Goal: Task Accomplishment & Management: Use online tool/utility

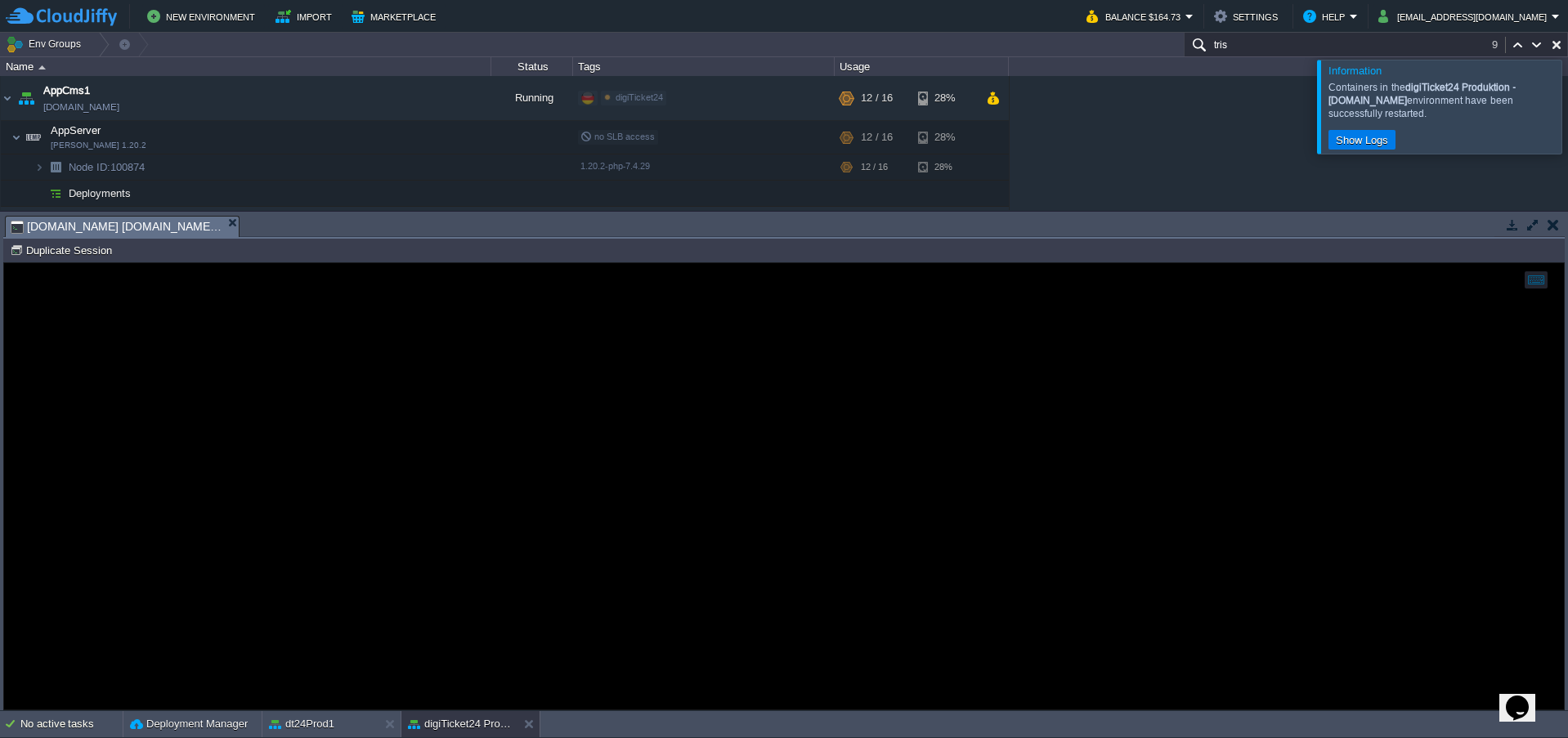
scroll to position [58, 0]
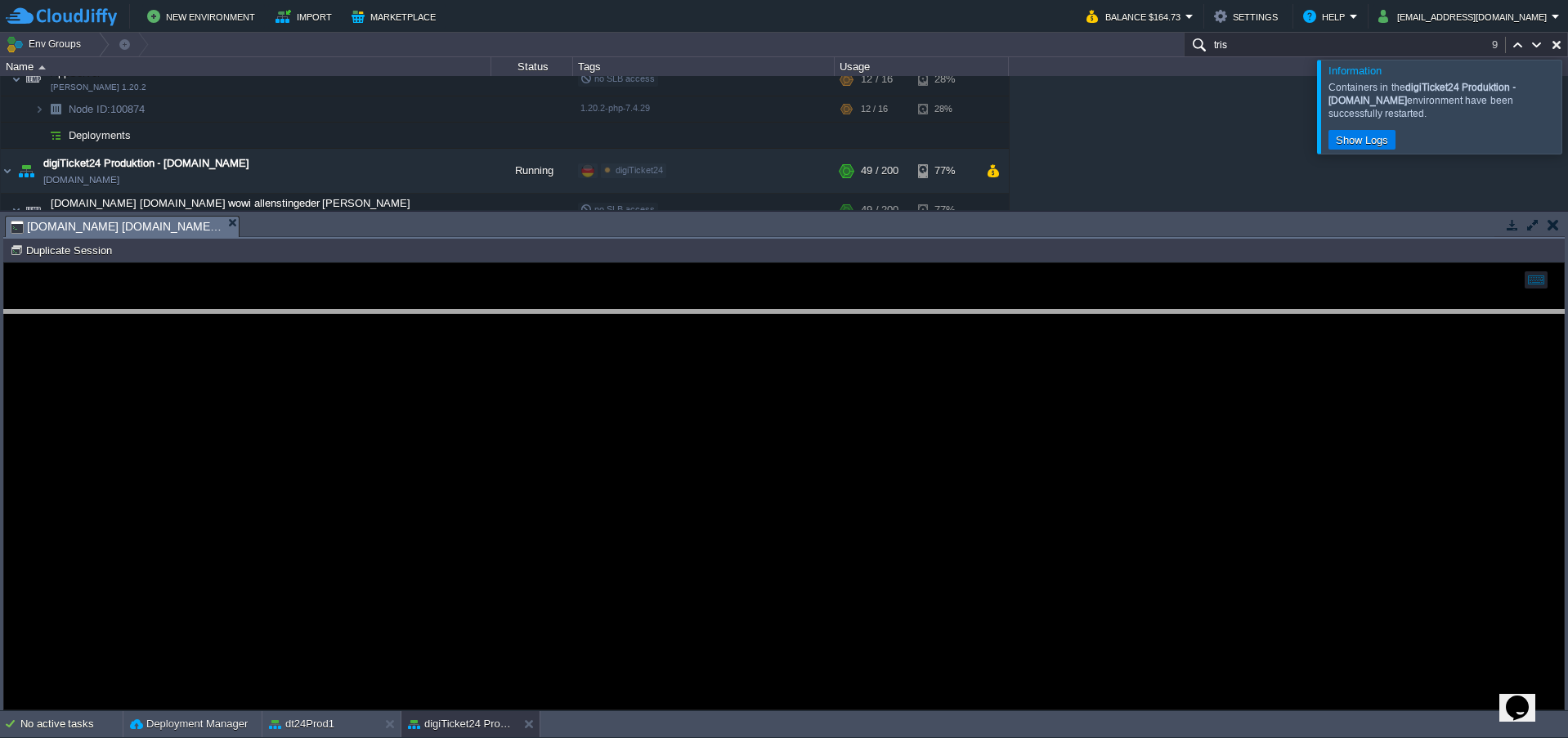
drag, startPoint x: 462, startPoint y: 238, endPoint x: 454, endPoint y: 338, distance: 100.3
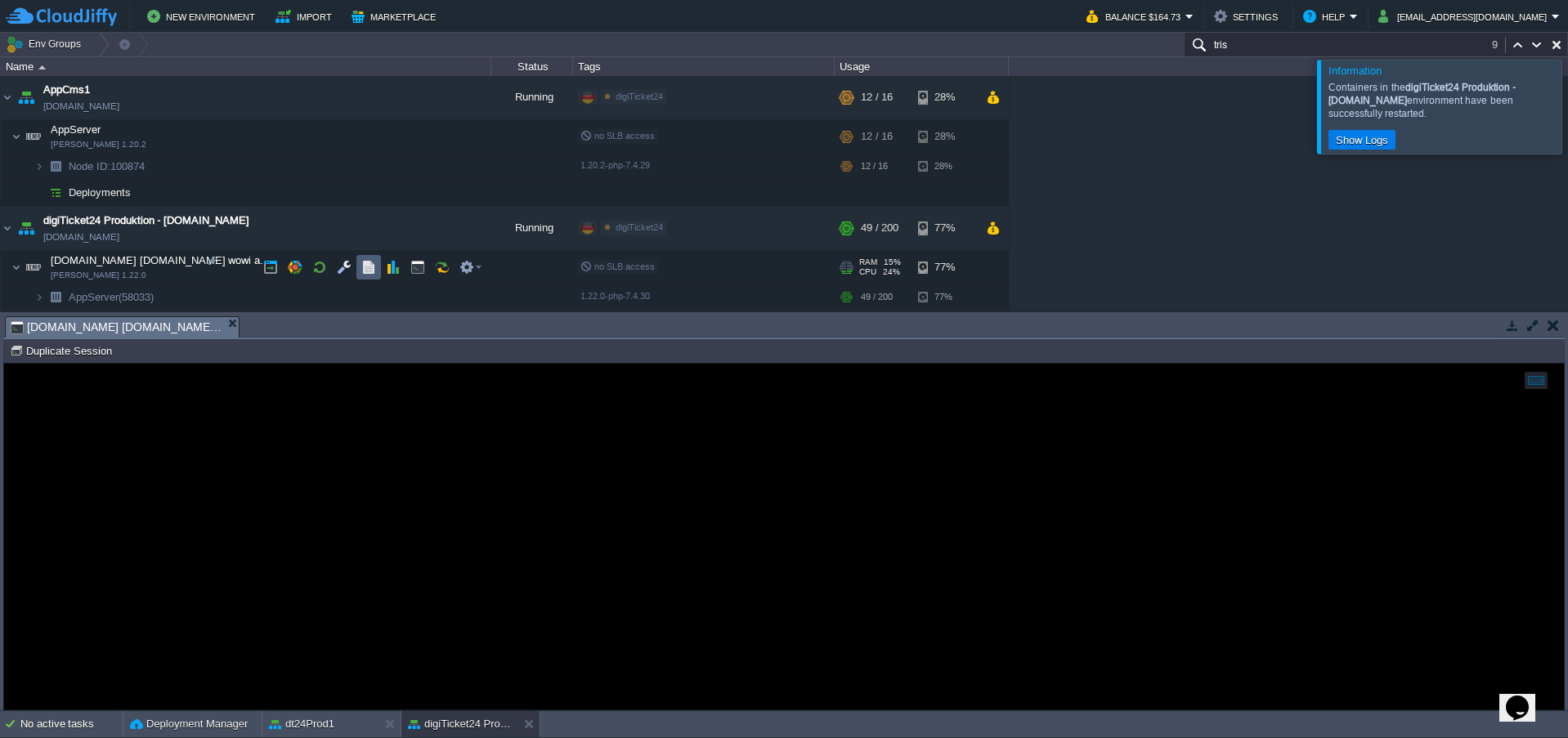
scroll to position [0, 0]
click at [323, 138] on button "button" at bounding box center [319, 137] width 14 height 14
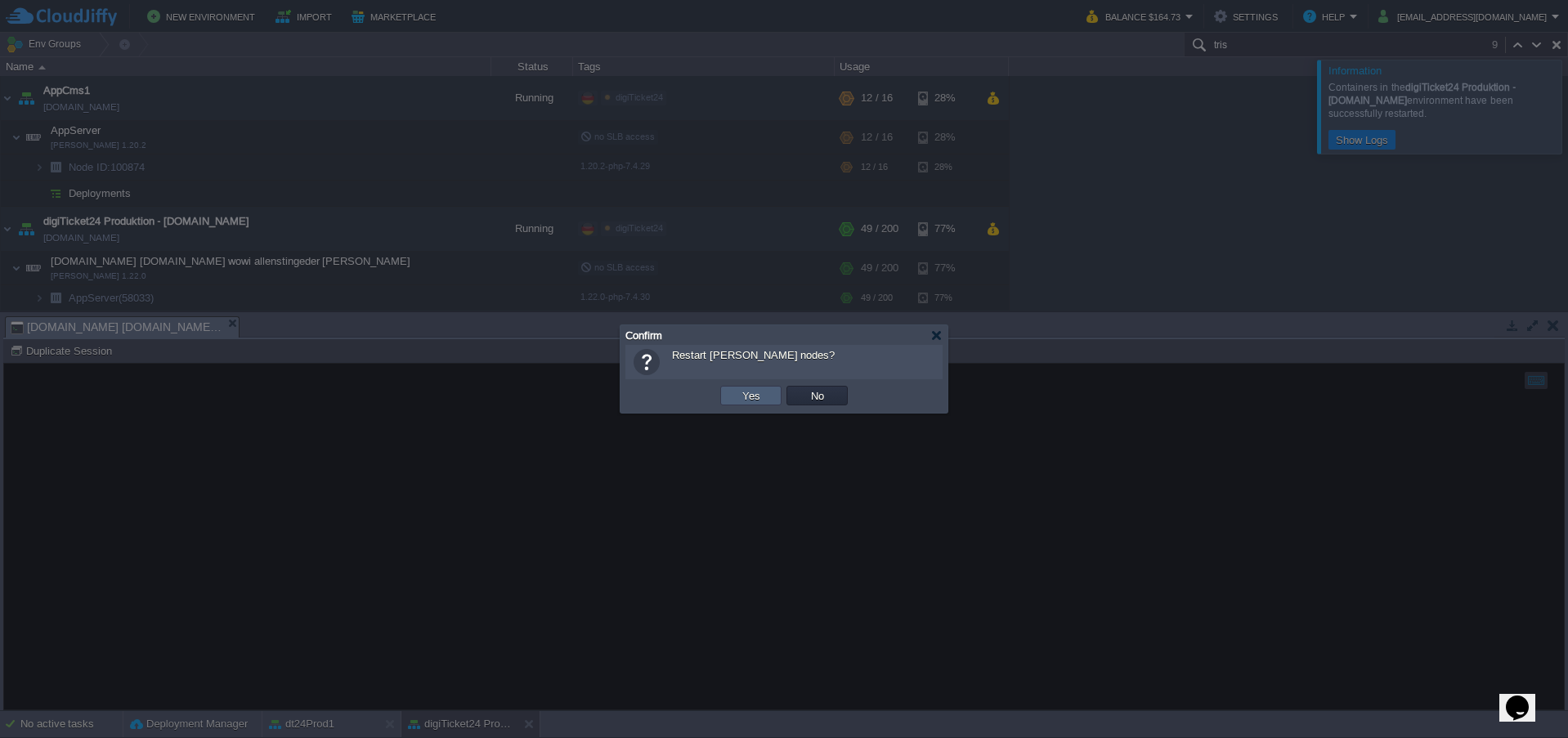
click at [738, 394] on button "Yes" at bounding box center [751, 395] width 28 height 14
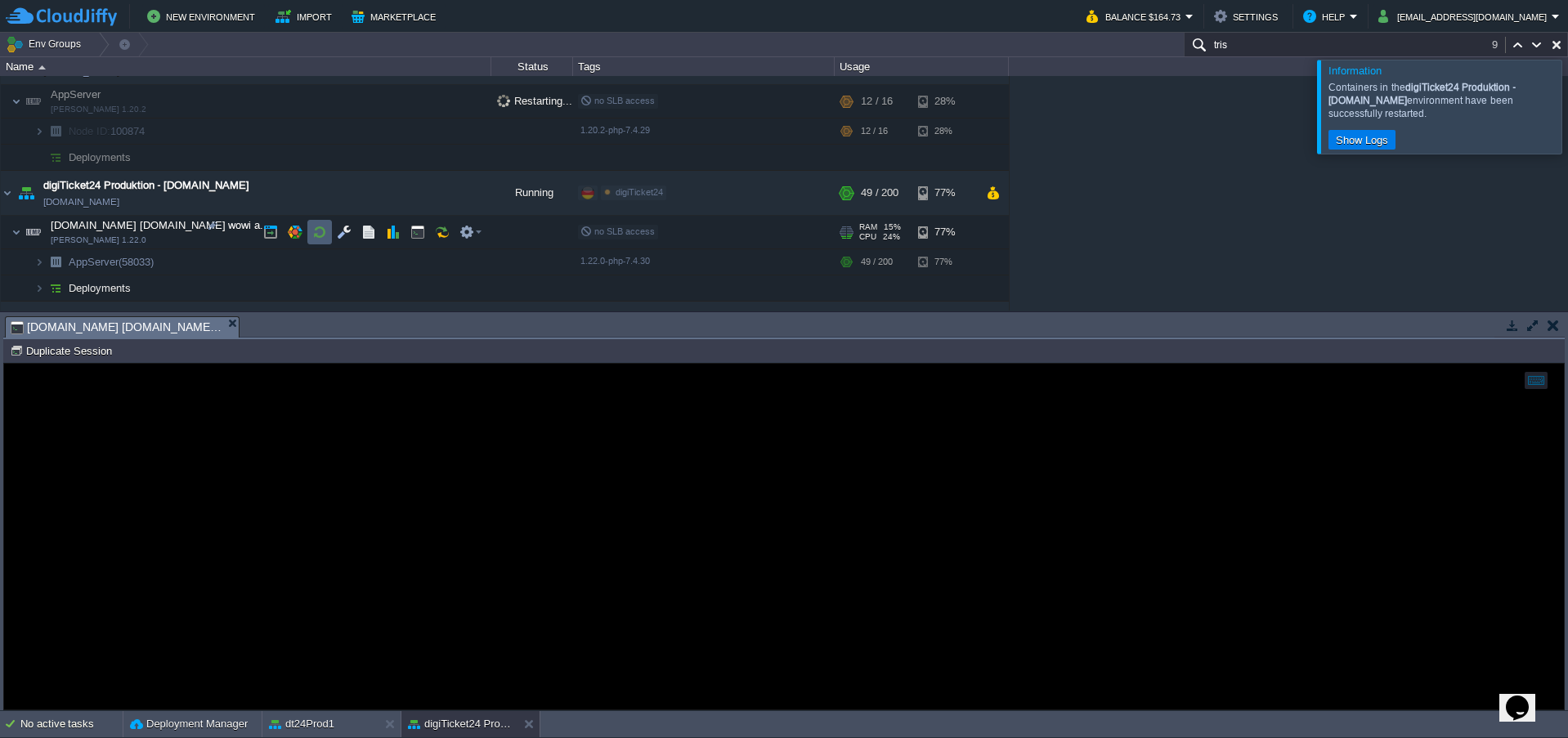
scroll to position [55, 0]
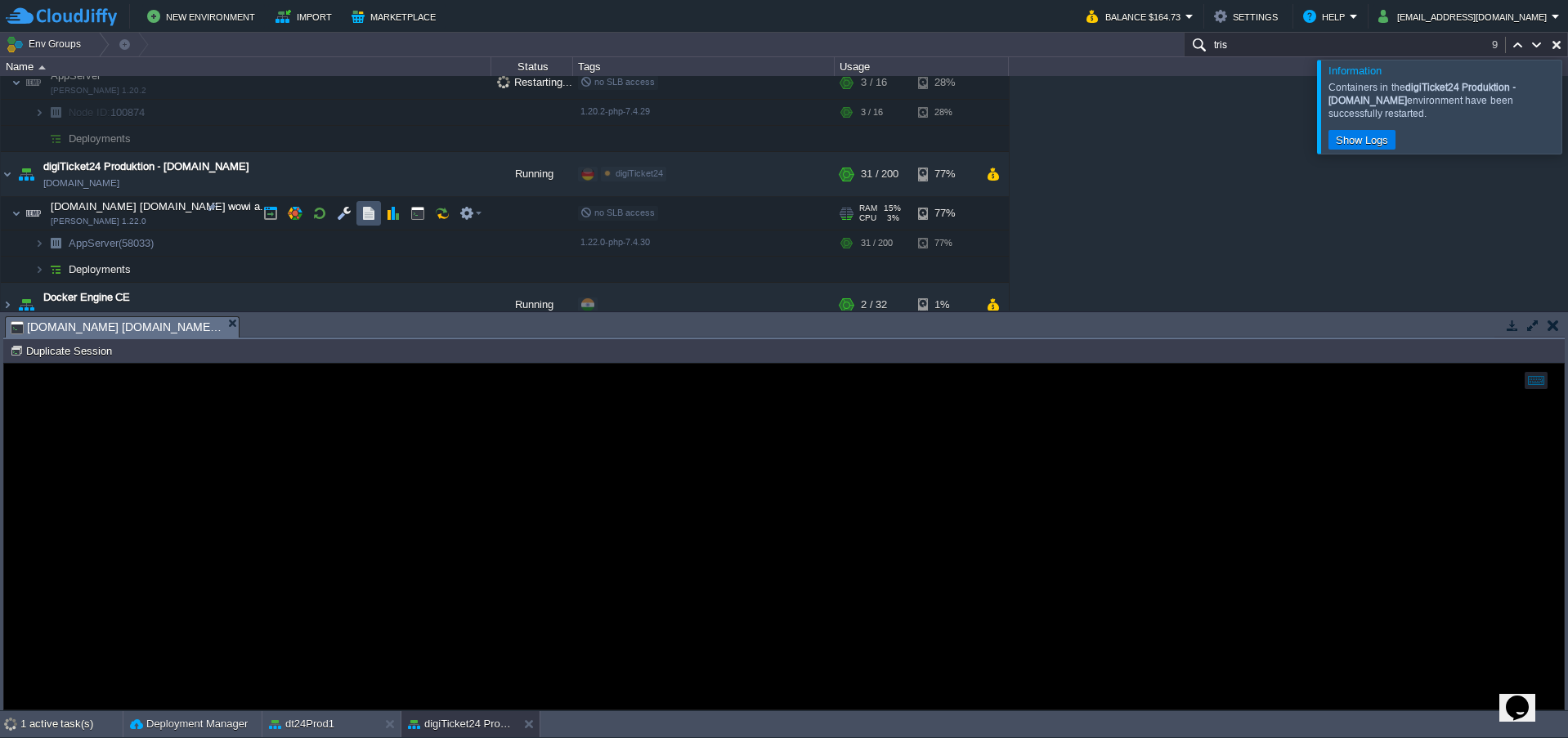
click at [369, 213] on button "button" at bounding box center [368, 213] width 14 height 14
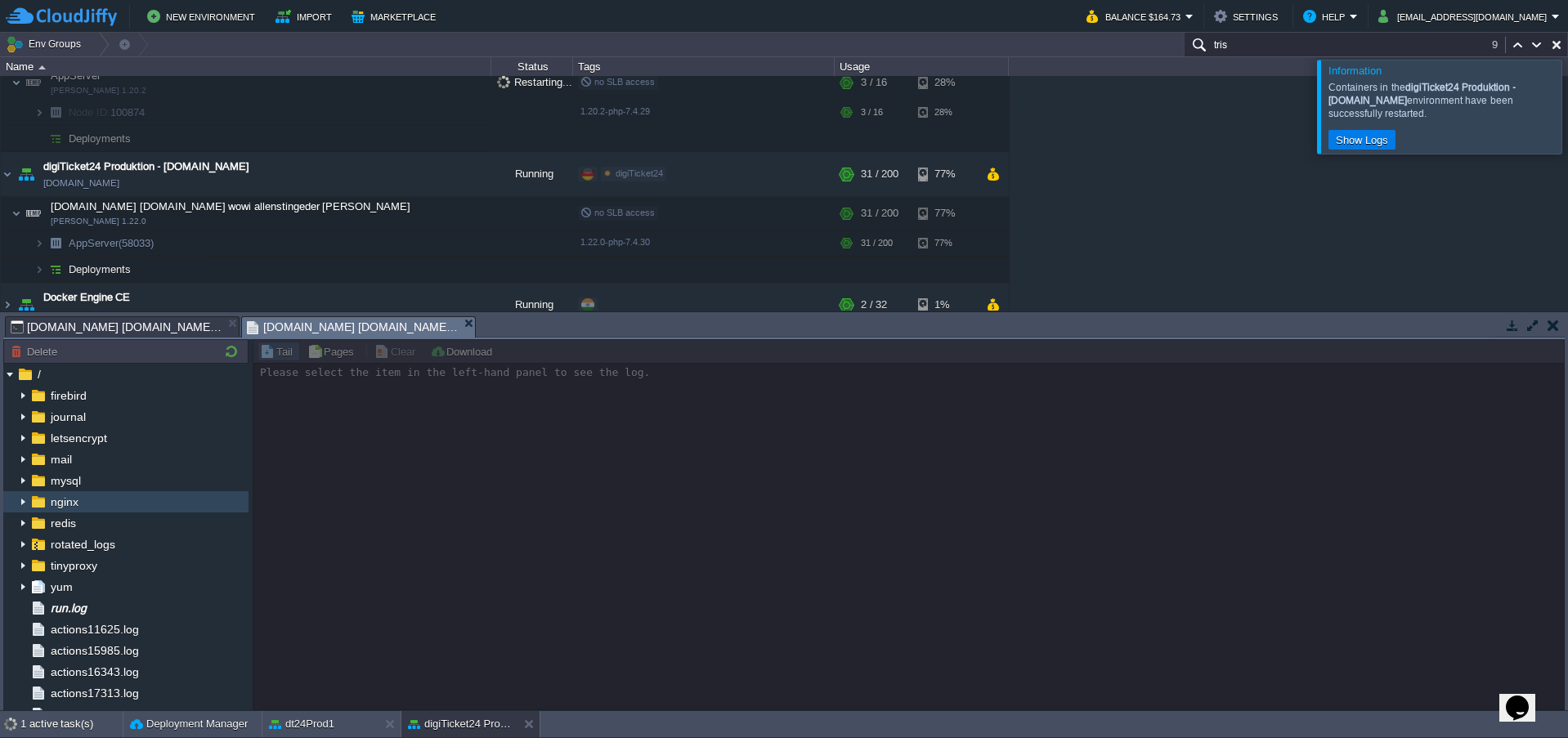
click at [100, 504] on div "nginx" at bounding box center [126, 501] width 245 height 21
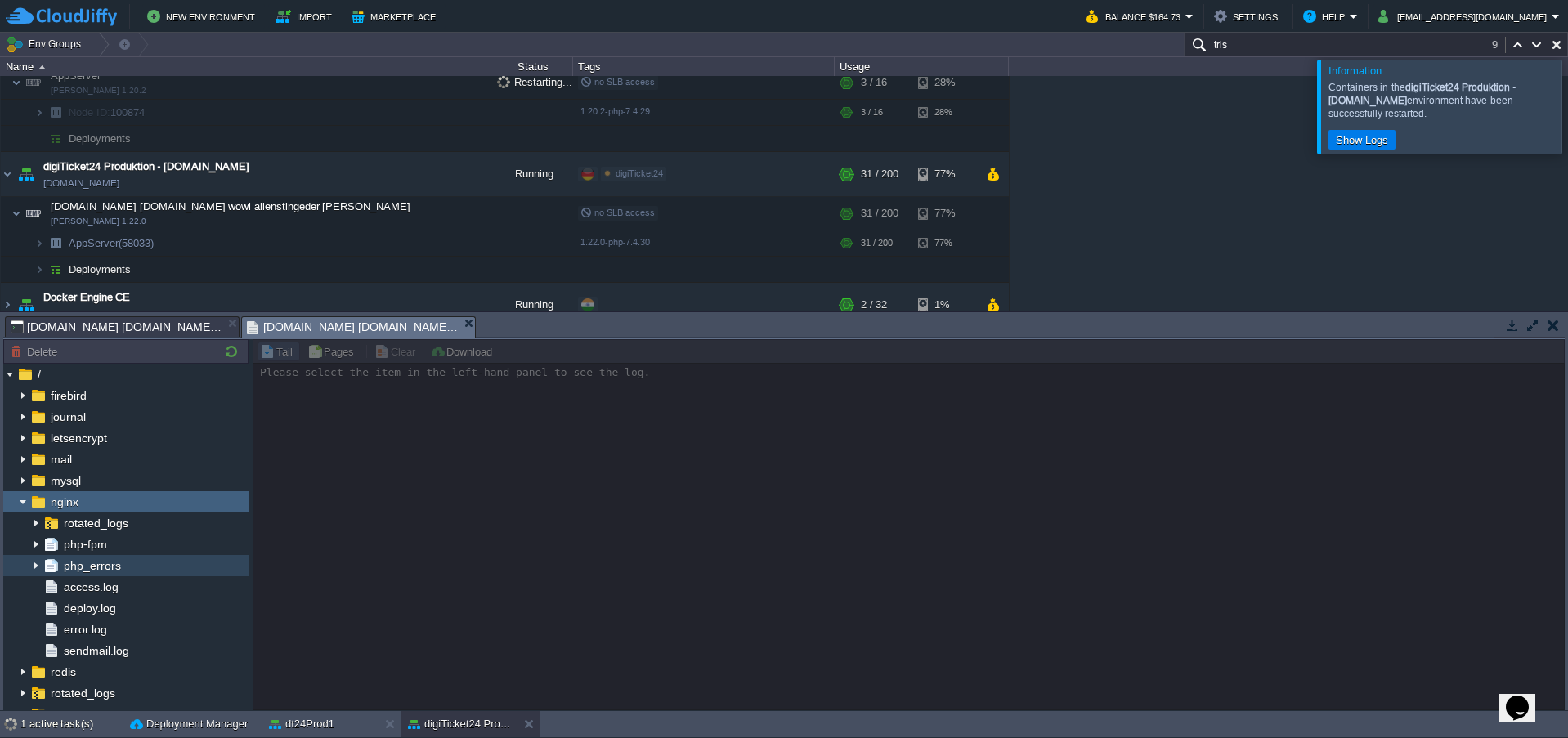
click at [109, 562] on span "php_errors" at bounding box center [92, 565] width 63 height 14
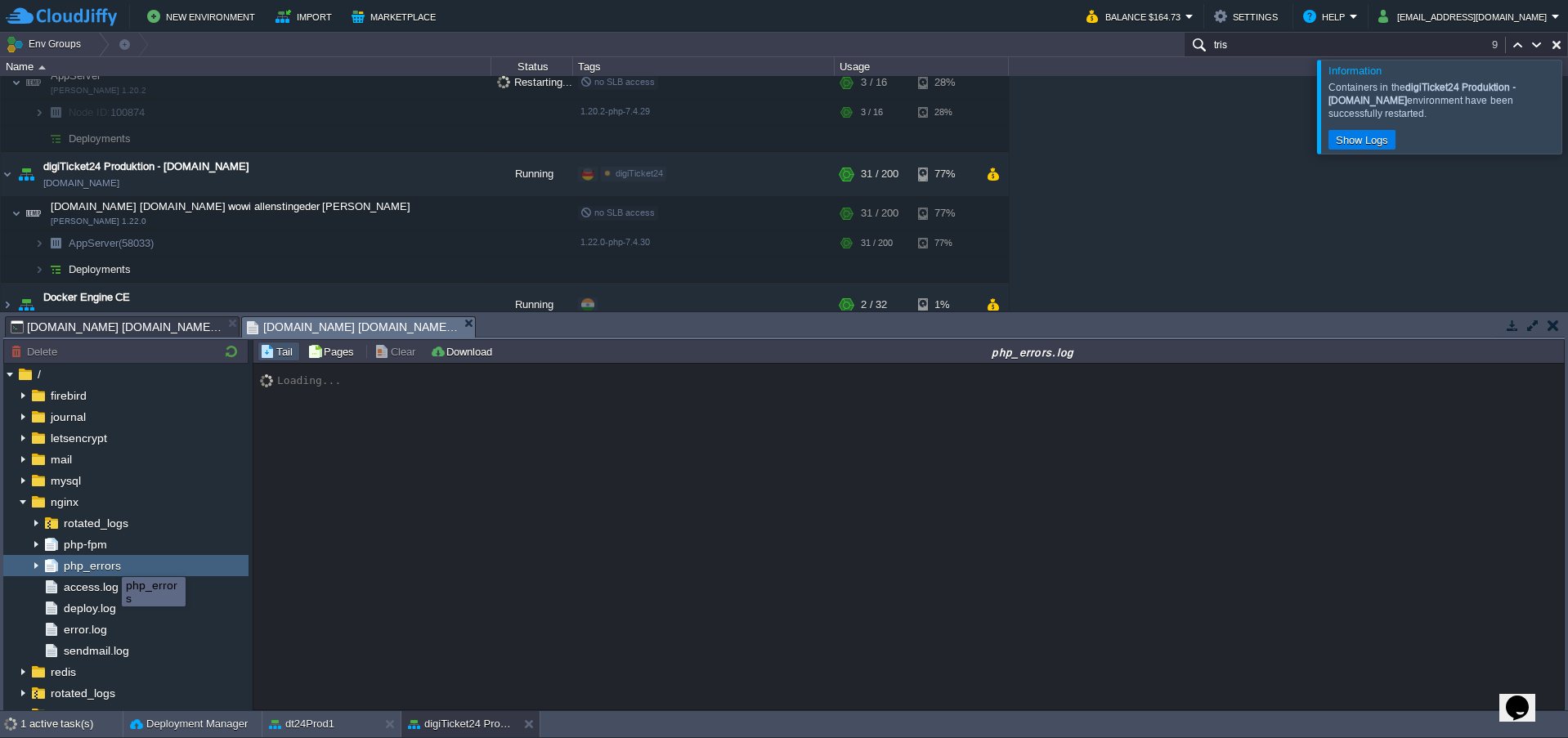
click at [109, 562] on span "php_errors" at bounding box center [92, 565] width 63 height 14
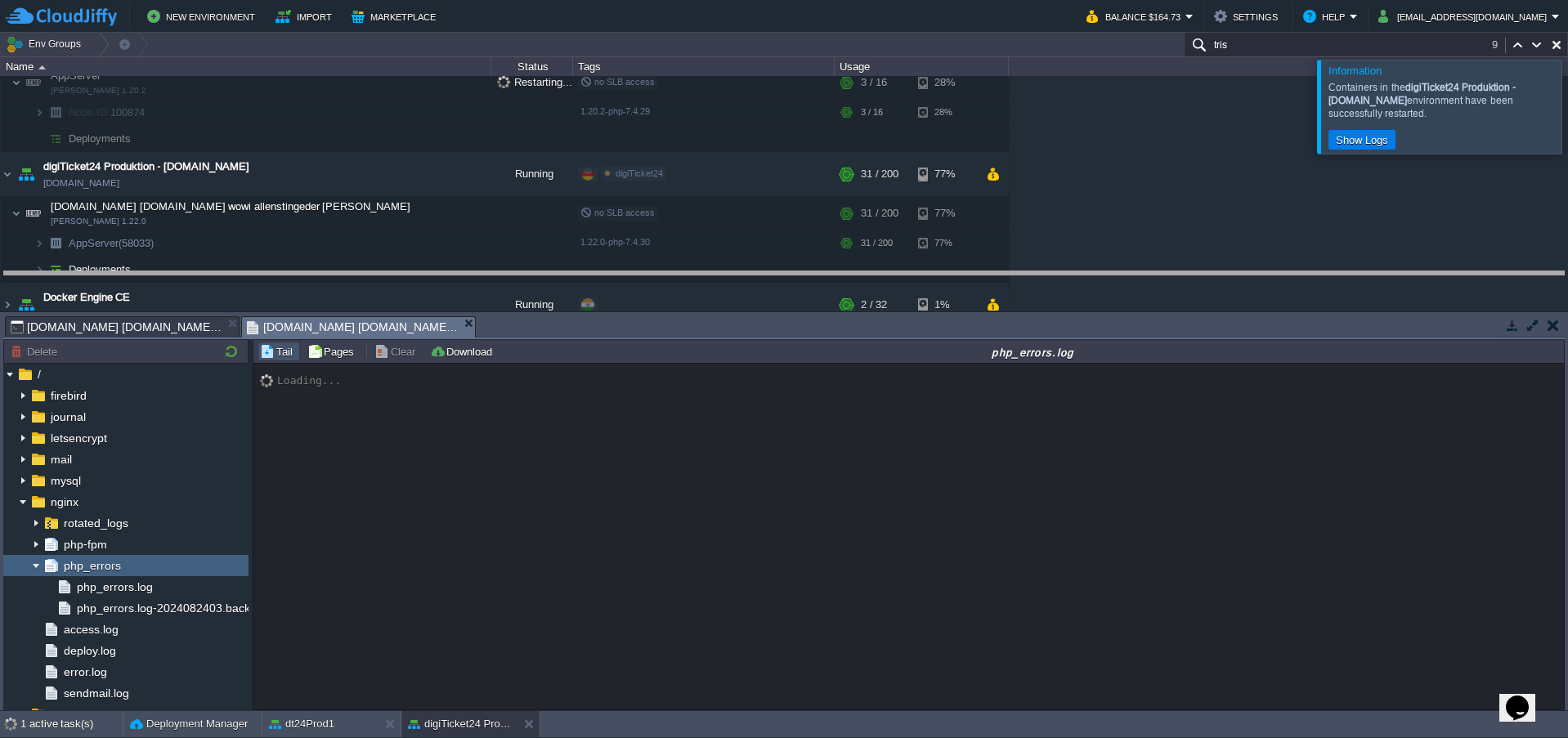
drag, startPoint x: 685, startPoint y: 339, endPoint x: 688, endPoint y: 282, distance: 57.1
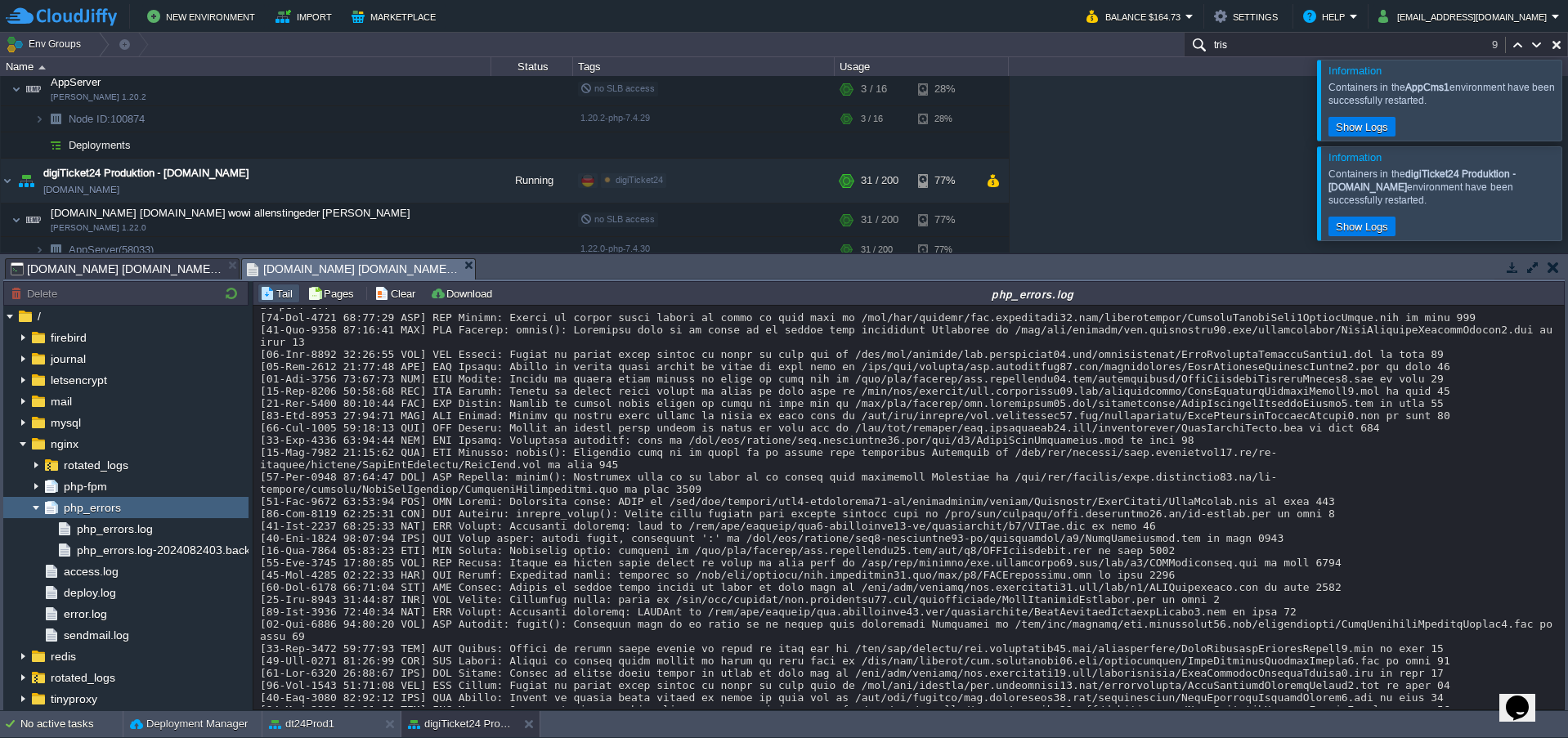
scroll to position [12118, 0]
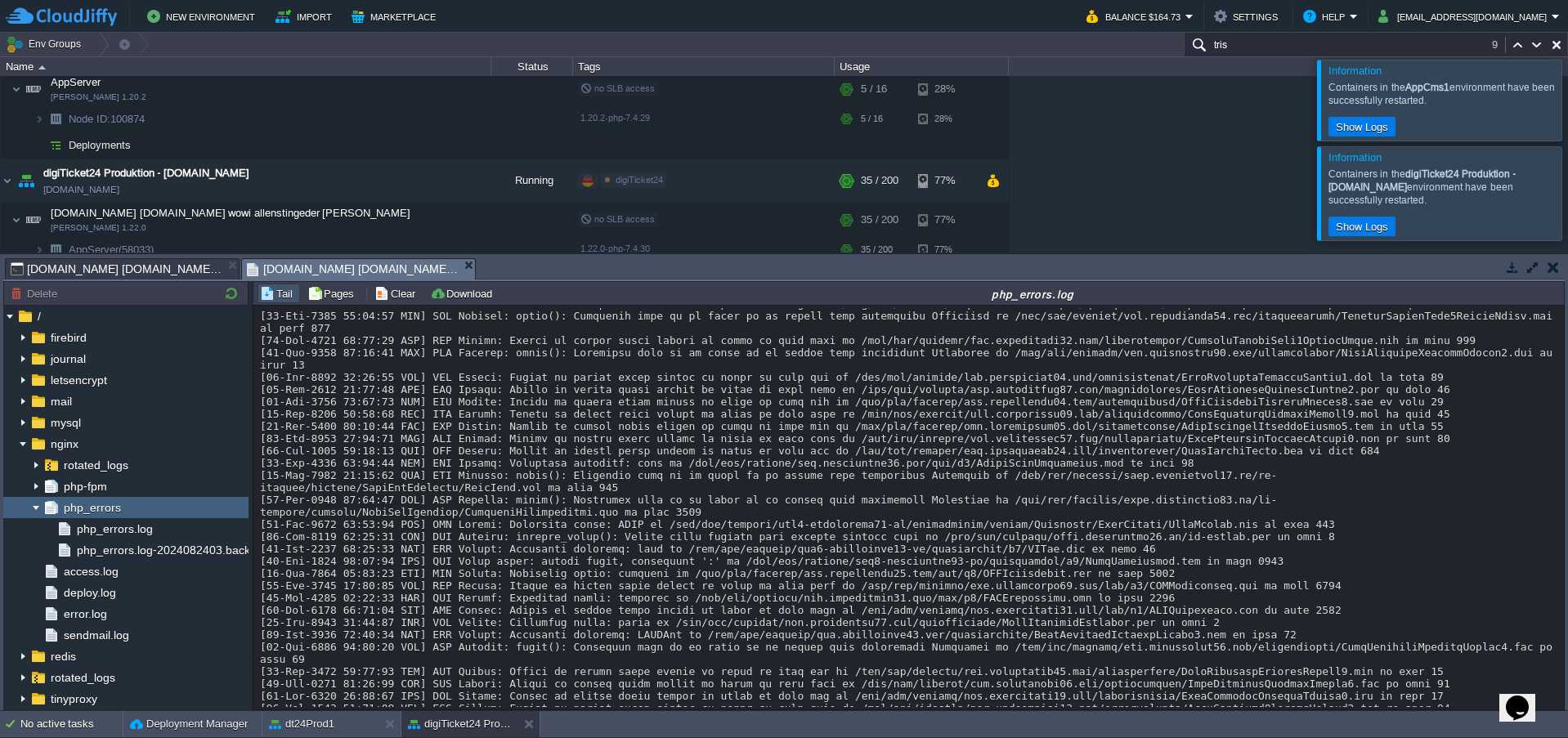
copy div "7074"
